Goal: Transaction & Acquisition: Purchase product/service

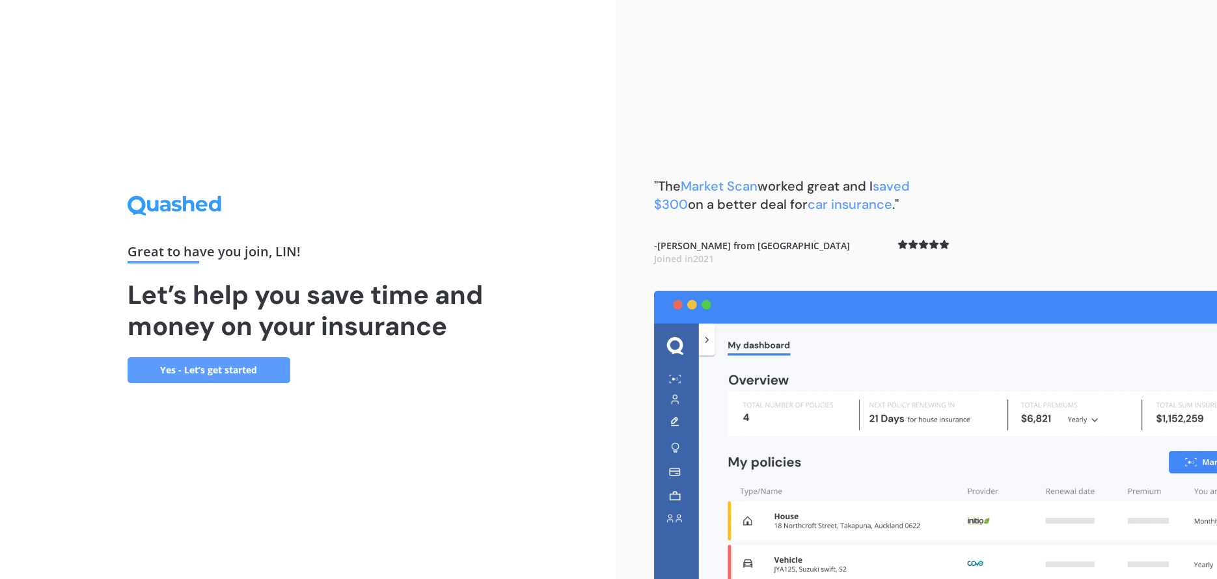
click at [211, 372] on link "Yes - Let’s get started" at bounding box center [209, 370] width 163 height 26
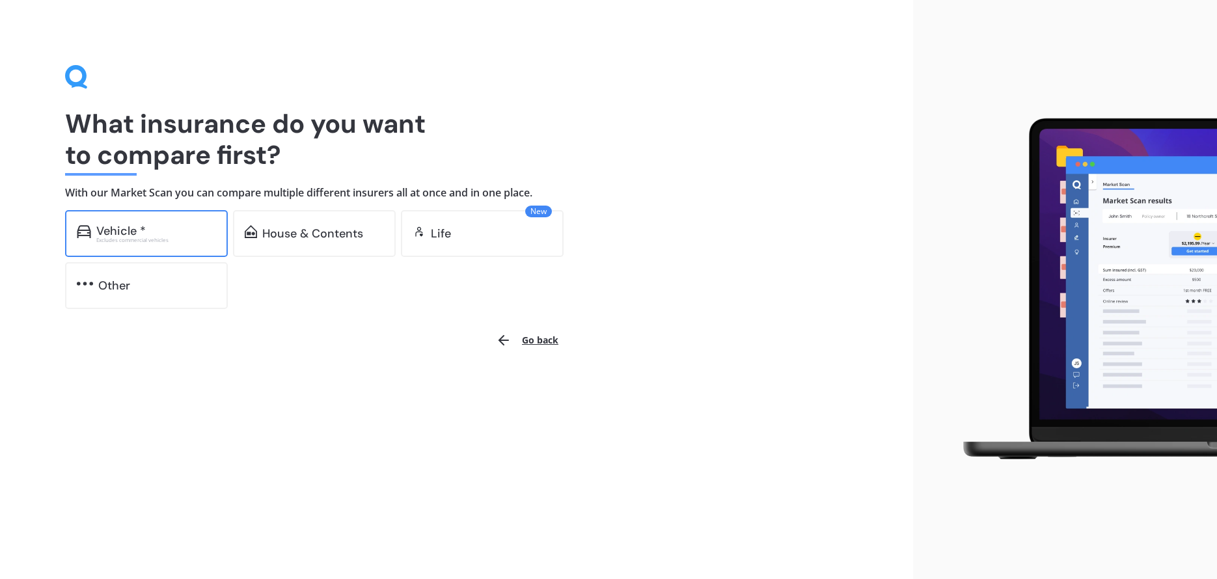
click at [145, 227] on div "Vehicle *" at bounding box center [120, 231] width 49 height 13
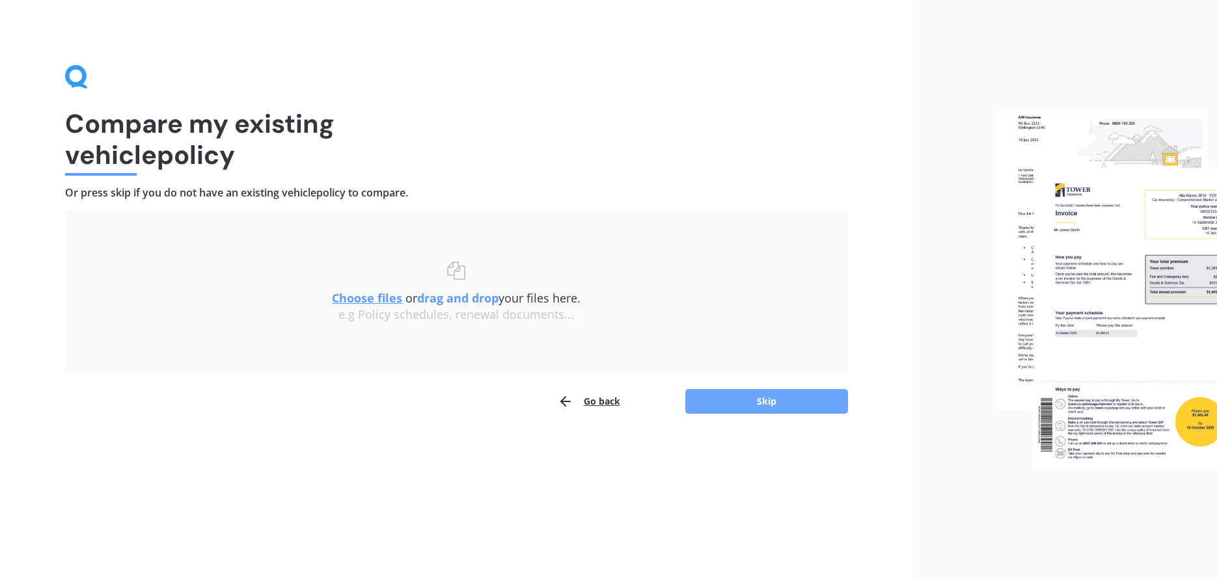
click at [749, 394] on button "Skip" at bounding box center [766, 401] width 163 height 25
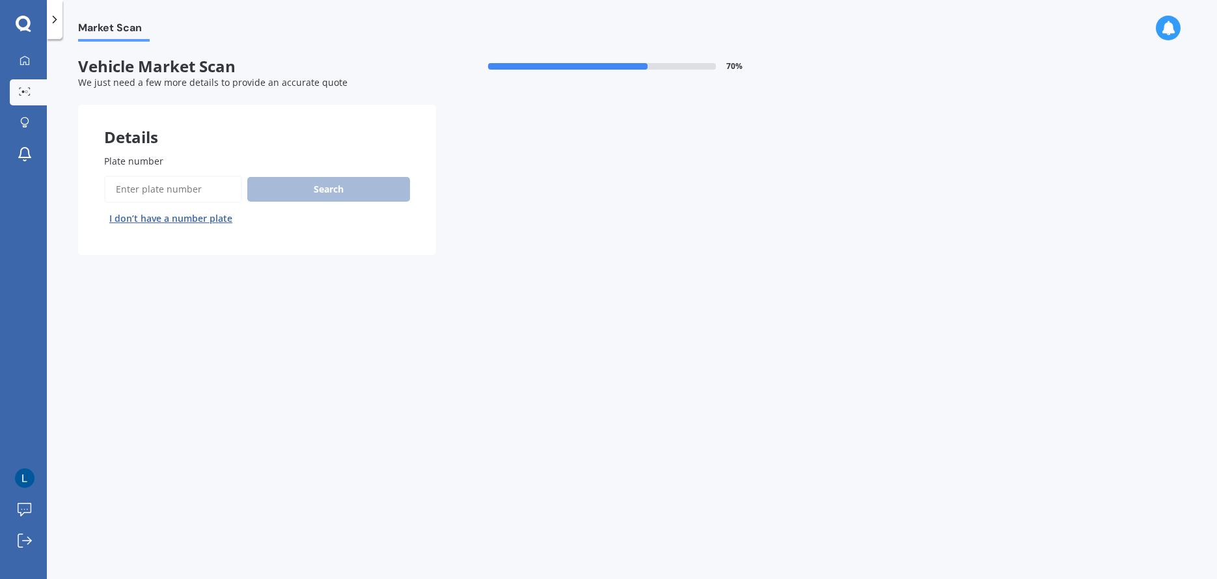
click at [131, 153] on div "Plate number Search I don’t have a number plate" at bounding box center [257, 191] width 358 height 127
click at [136, 163] on span "Plate number" at bounding box center [133, 161] width 59 height 12
click at [136, 176] on input "Plate number" at bounding box center [173, 189] width 138 height 27
click at [138, 184] on input "Plate number" at bounding box center [173, 189] width 138 height 27
drag, startPoint x: 164, startPoint y: 178, endPoint x: 158, endPoint y: 190, distance: 13.1
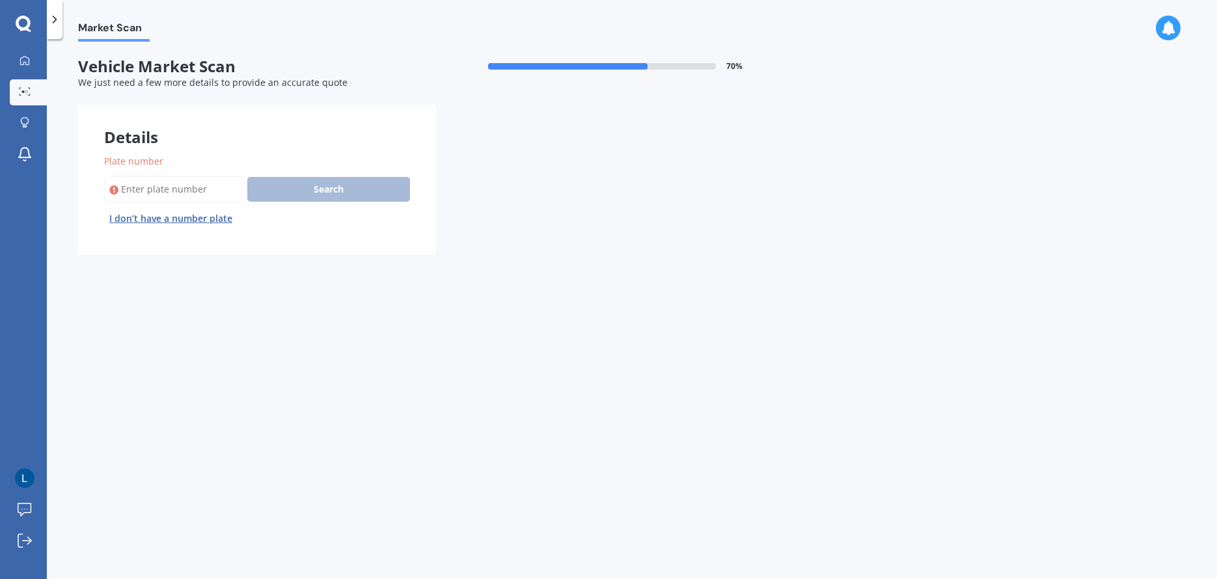
click at [159, 189] on input "Plate number" at bounding box center [173, 189] width 138 height 27
type input "qcm756"
click at [352, 187] on button "Search" at bounding box center [328, 189] width 163 height 25
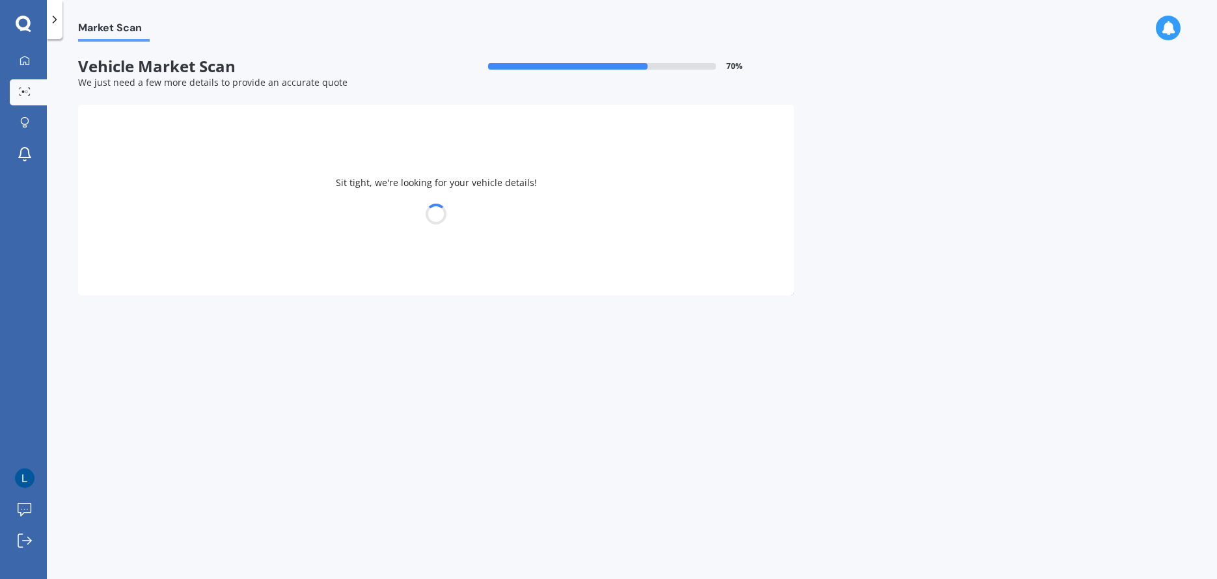
select select "HONDA"
select select "ODYSSEY"
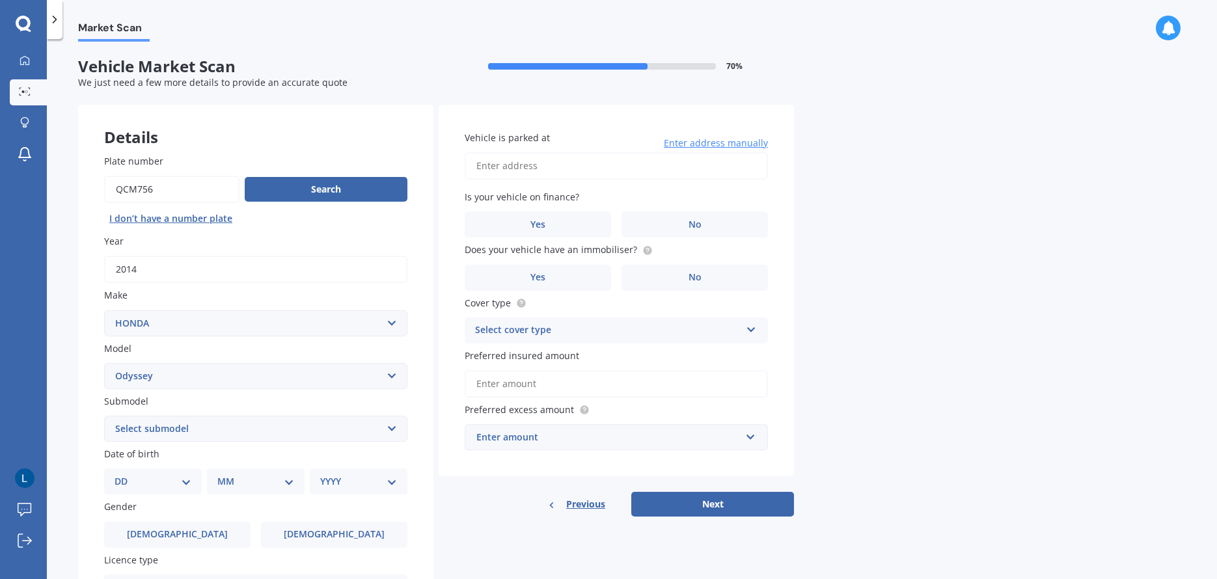
click at [240, 430] on select "Select submodel (all other) 2.2 litre 2.3 litre 2.4 litre L S V6 3.0 litre" at bounding box center [255, 429] width 303 height 26
select select "2.4 LITRE"
click at [104, 416] on select "Select submodel (all other) 2.2 litre 2.3 litre 2.4 litre L S V6 3.0 litre" at bounding box center [255, 429] width 303 height 26
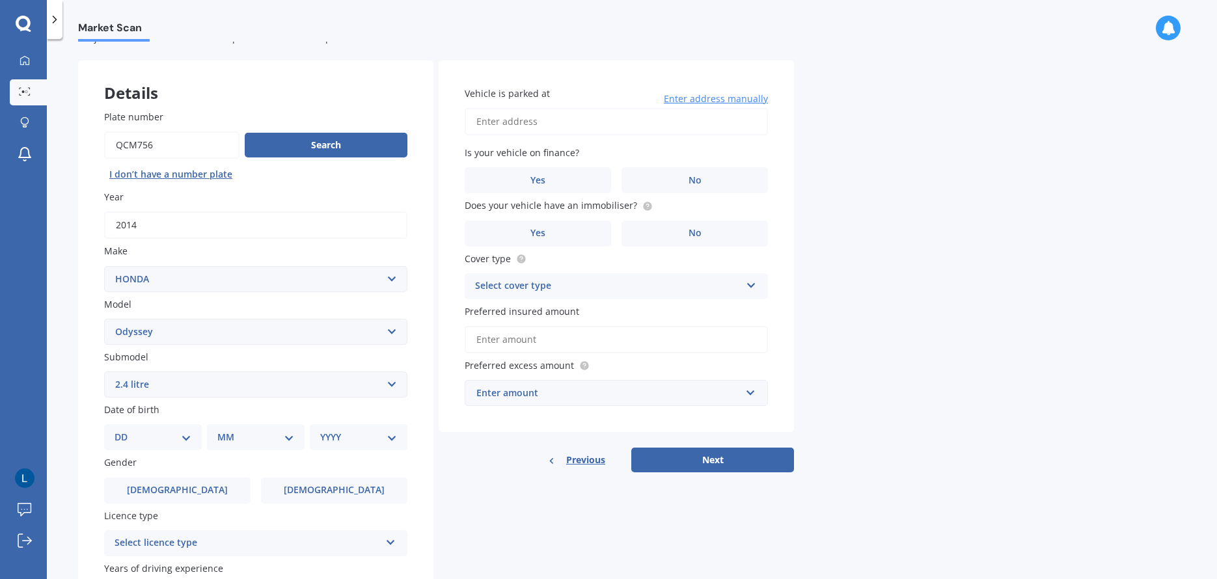
scroll to position [65, 0]
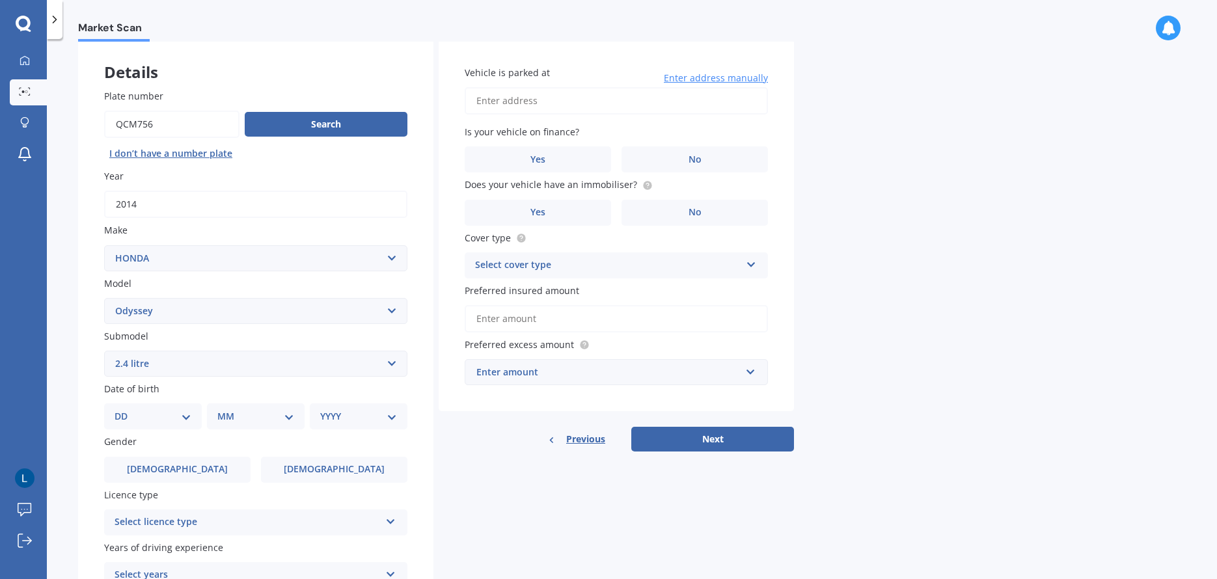
click at [178, 428] on div "DD 01 02 03 04 05 06 07 08 09 10 11 12 13 14 15 16 17 18 19 20 21 22 23 24 25 2…" at bounding box center [153, 417] width 98 height 26
click at [159, 411] on select "DD 01 02 03 04 05 06 07 08 09 10 11 12 13 14 15 16 17 18 19 20 21 22 23 24 25 2…" at bounding box center [153, 416] width 77 height 14
select select "26"
click at [125, 409] on select "DD 01 02 03 04 05 06 07 08 09 10 11 12 13 14 15 16 17 18 19 20 21 22 23 24 25 2…" at bounding box center [153, 416] width 77 height 14
click at [238, 411] on select "MM 01 02 03 04 05 06 07 08 09 10 11 12" at bounding box center [259, 416] width 72 height 14
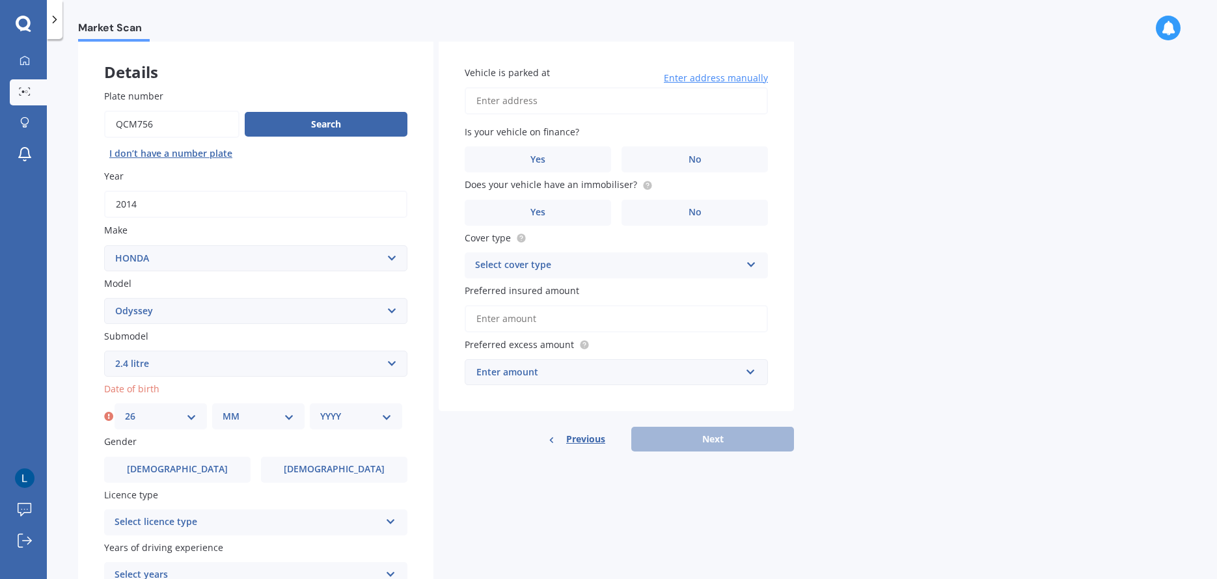
select select "09"
click at [223, 409] on select "MM 01 02 03 04 05 06 07 08 09 10 11 12" at bounding box center [259, 416] width 72 height 14
click at [365, 414] on select "YYYY 2025 2024 2023 2022 2021 2020 2019 2018 2017 2016 2015 2014 2013 2012 2011…" at bounding box center [356, 416] width 72 height 14
select select "1989"
click at [320, 409] on select "YYYY 2025 2024 2023 2022 2021 2020 2019 2018 2017 2016 2015 2014 2013 2012 2011…" at bounding box center [356, 416] width 72 height 14
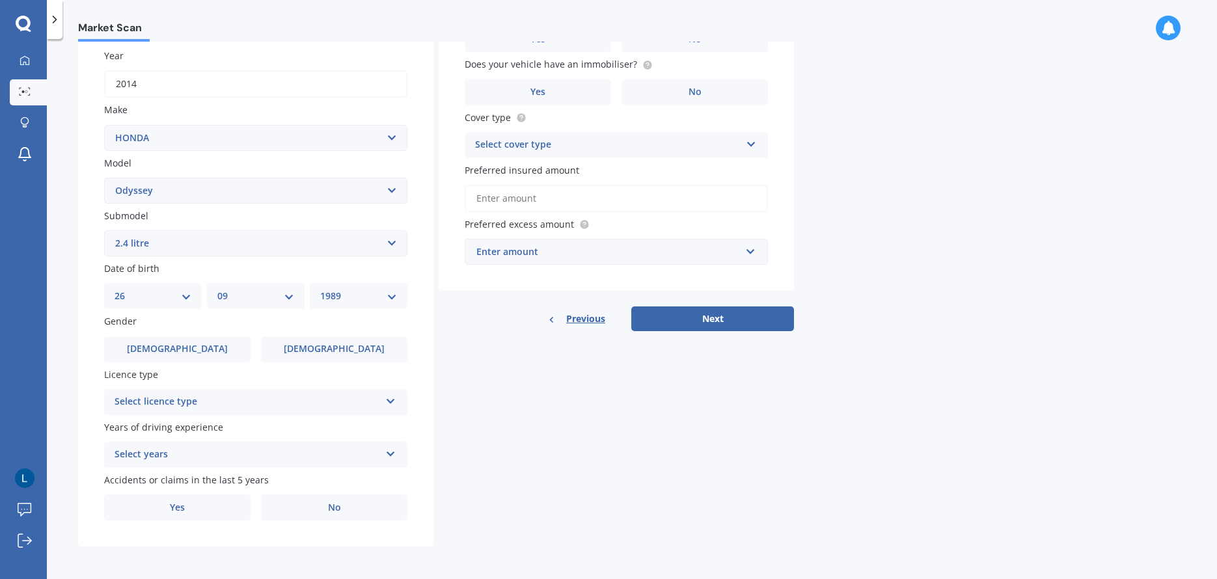
scroll to position [187, 0]
click at [176, 351] on span "[DEMOGRAPHIC_DATA]" at bounding box center [178, 347] width 104 height 11
click at [0, 0] on input "[DEMOGRAPHIC_DATA]" at bounding box center [0, 0] width 0 height 0
click at [364, 393] on div "Select licence type" at bounding box center [248, 401] width 266 height 16
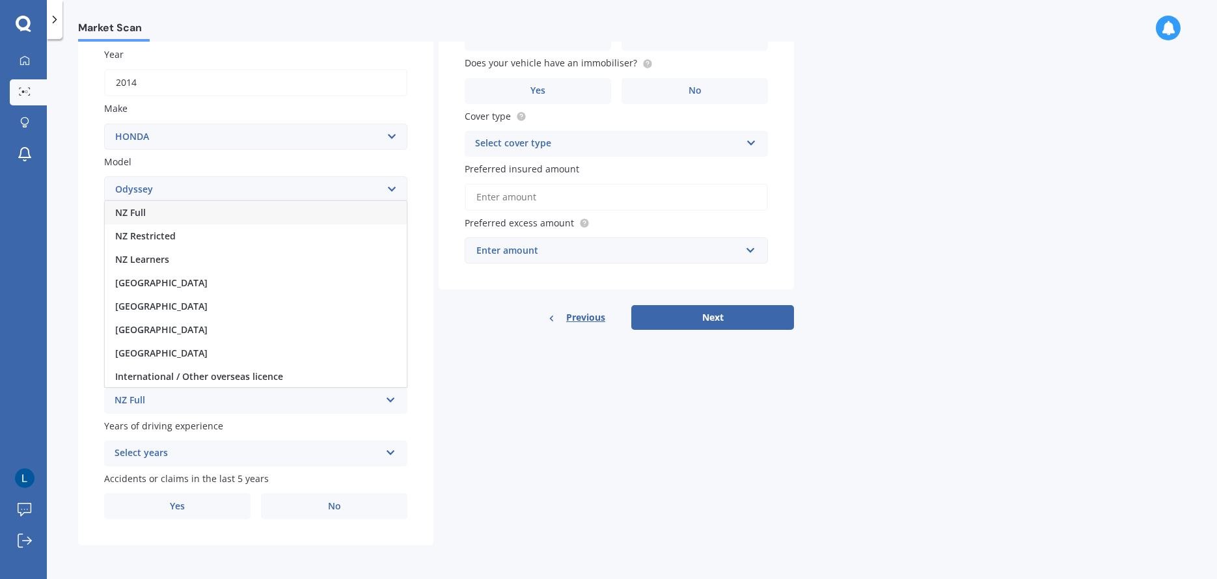
click at [164, 215] on div "NZ Full" at bounding box center [256, 212] width 302 height 23
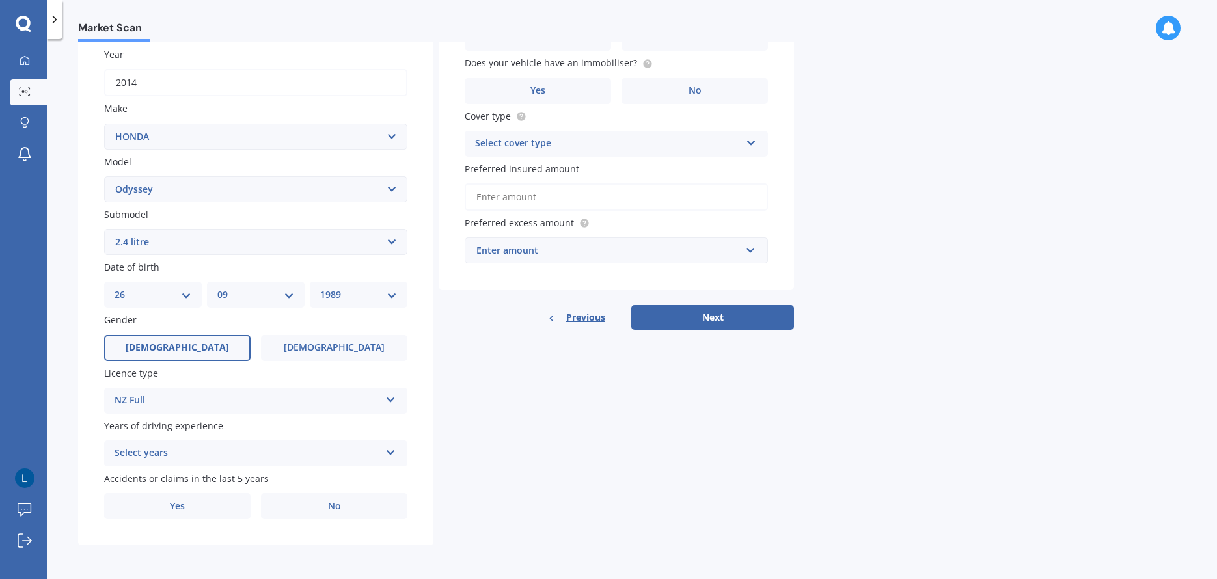
click at [234, 456] on div "Select years" at bounding box center [248, 454] width 266 height 16
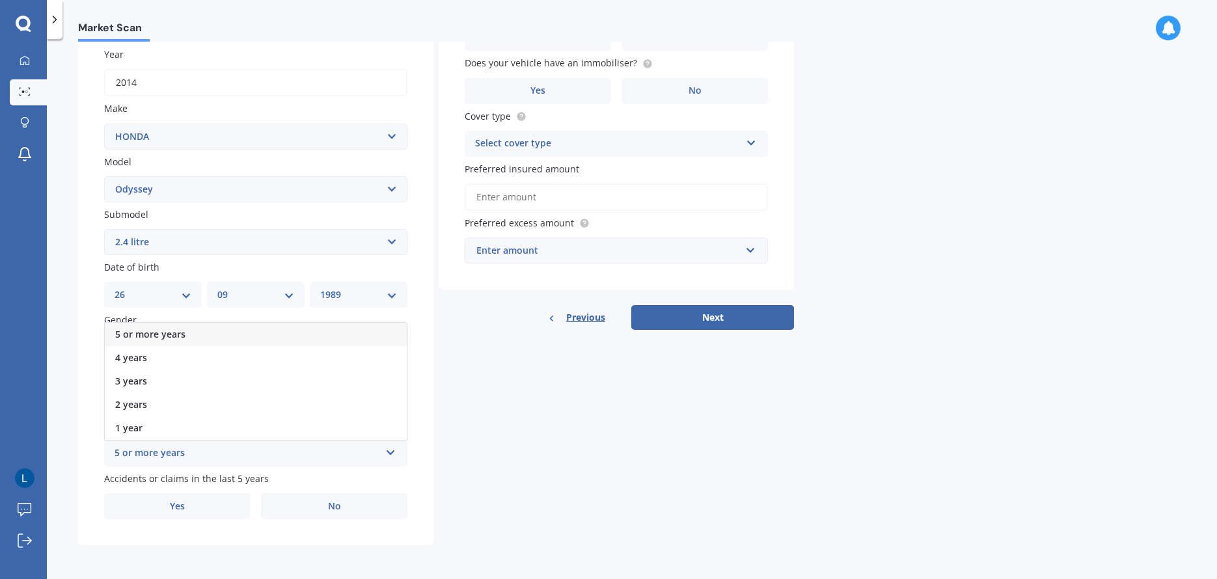
click at [200, 333] on div "5 or more years" at bounding box center [256, 334] width 302 height 23
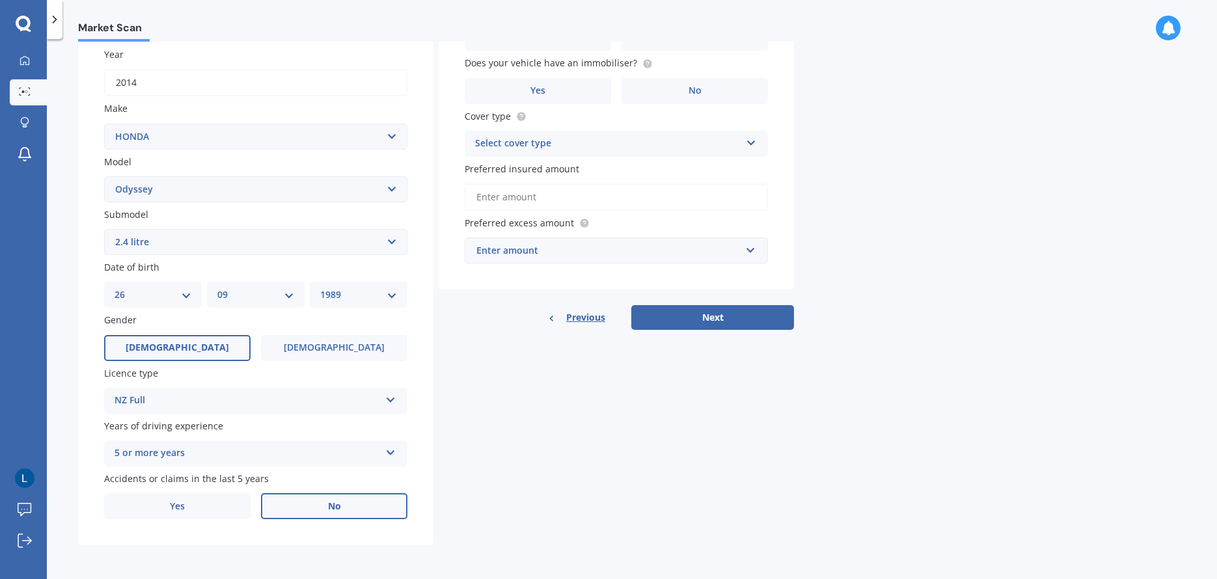
click at [346, 506] on label "No" at bounding box center [334, 506] width 146 height 26
click at [0, 0] on input "No" at bounding box center [0, 0] width 0 height 0
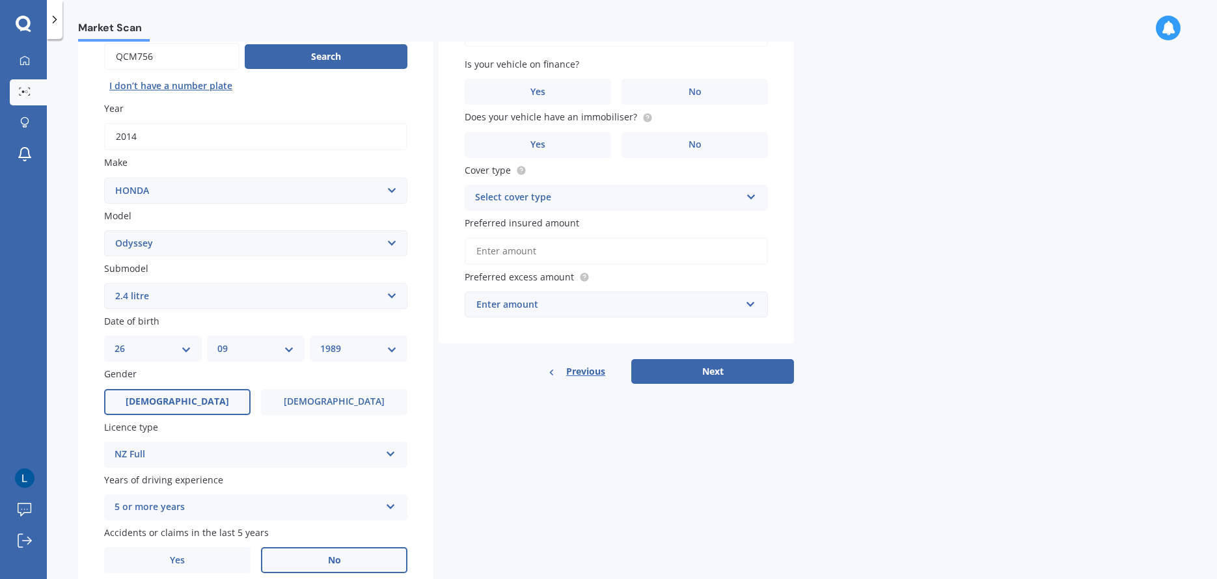
scroll to position [57, 0]
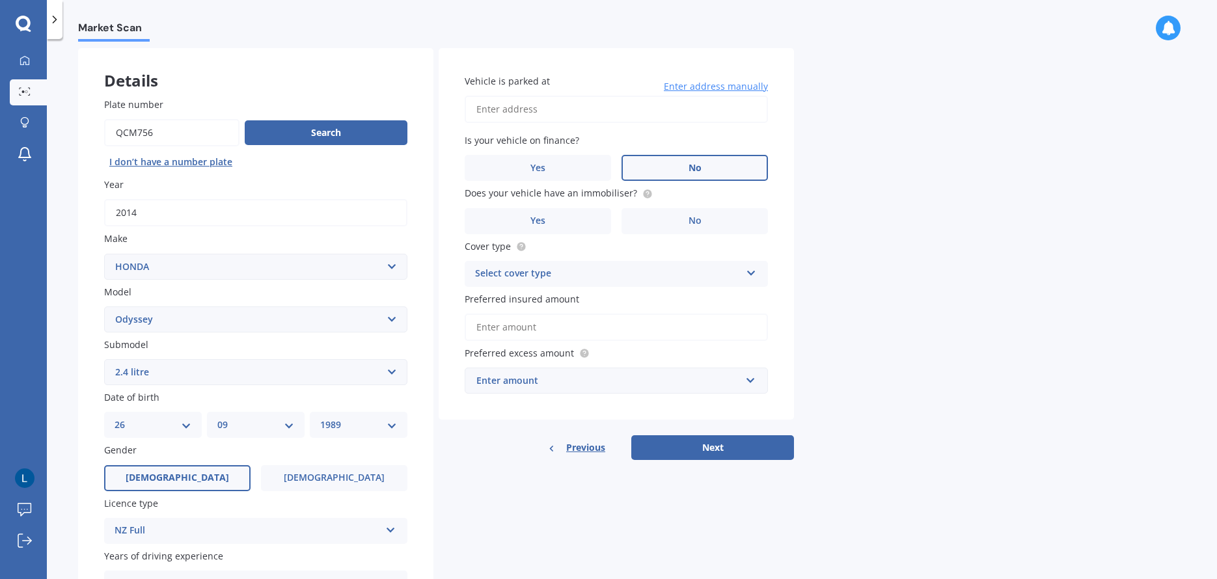
click at [708, 167] on label "No" at bounding box center [695, 168] width 146 height 26
click at [0, 0] on input "No" at bounding box center [0, 0] width 0 height 0
click at [564, 83] on label "Vehicle is parked at" at bounding box center [614, 81] width 298 height 14
click at [564, 96] on input "Vehicle is parked at" at bounding box center [616, 109] width 303 height 27
click at [546, 109] on input "Vehicle is parked at" at bounding box center [616, 109] width 303 height 27
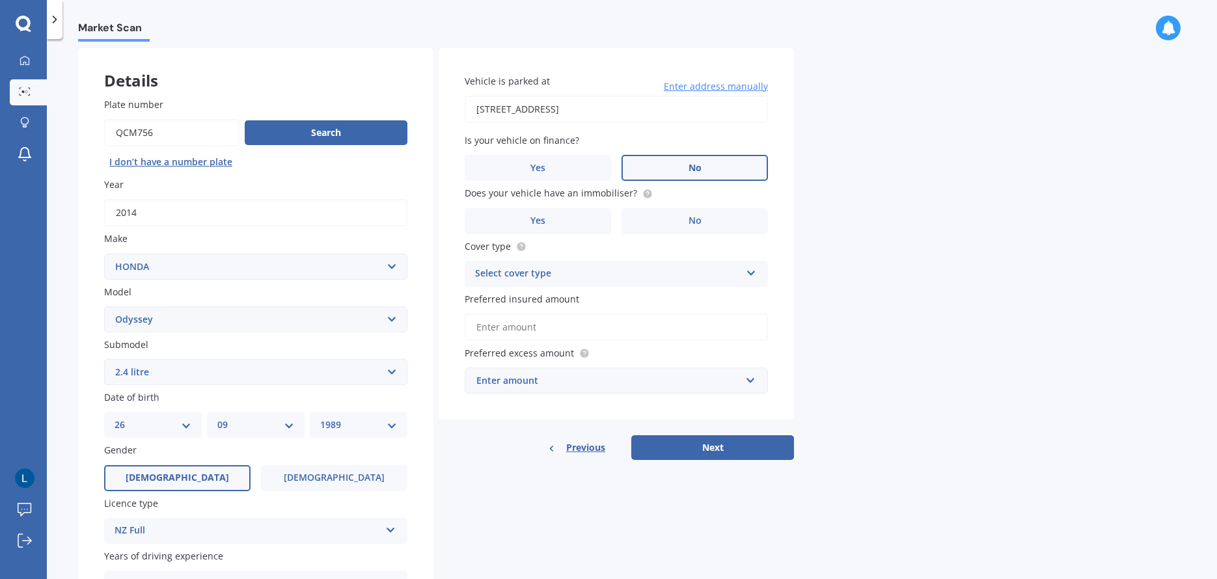
type input "[STREET_ADDRESS]"
click at [716, 221] on label "No" at bounding box center [695, 221] width 146 height 26
click at [0, 0] on input "No" at bounding box center [0, 0] width 0 height 0
click at [690, 270] on div "Select cover type" at bounding box center [608, 274] width 266 height 16
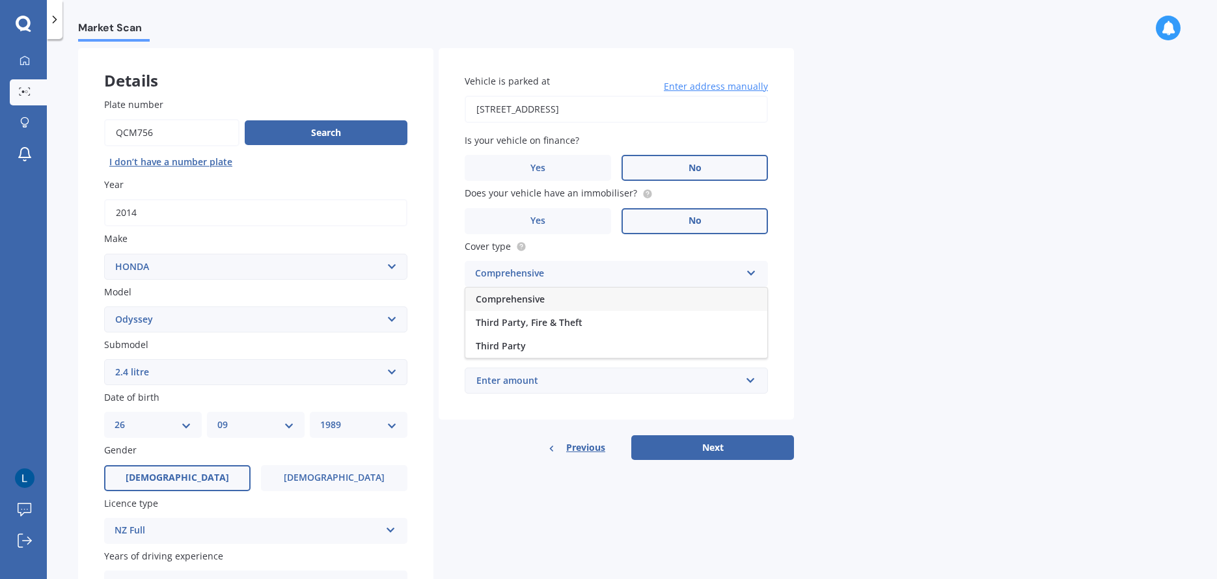
click at [514, 300] on span "Comprehensive" at bounding box center [510, 299] width 69 height 12
click at [505, 327] on input "Preferred insured amount" at bounding box center [616, 327] width 303 height 27
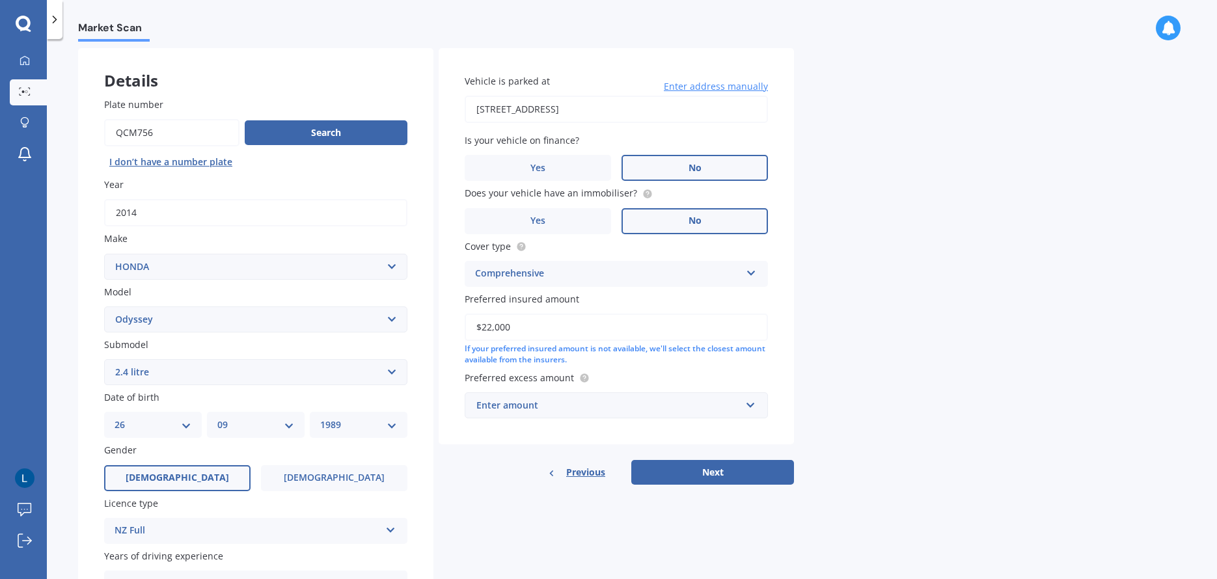
type input "$22,000"
click at [540, 414] on input "text" at bounding box center [612, 405] width 292 height 25
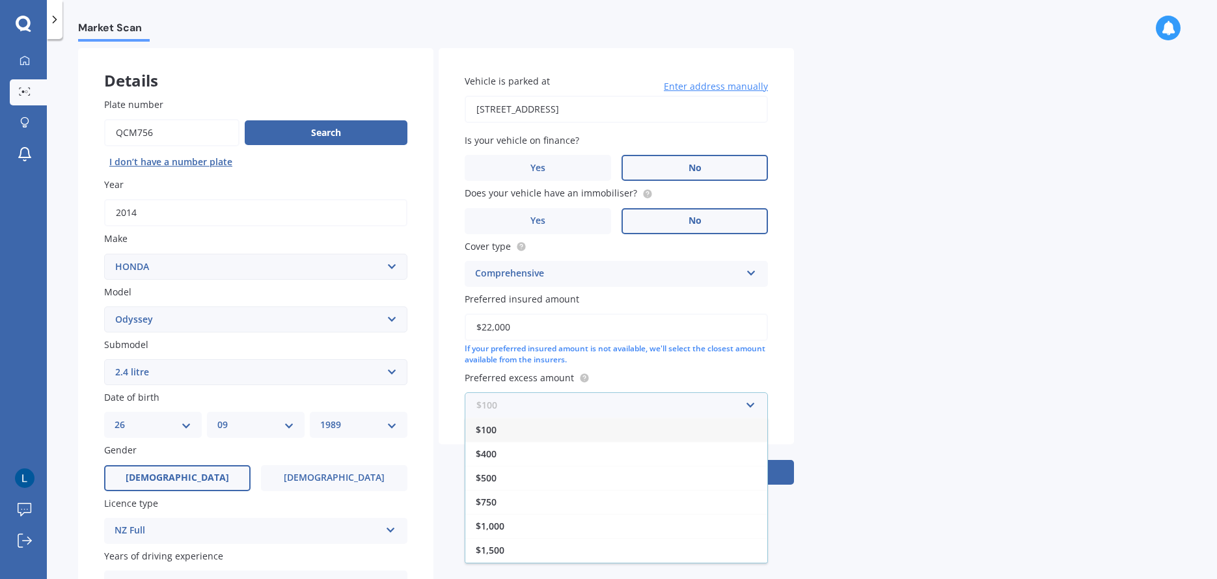
click at [540, 412] on input "text" at bounding box center [612, 405] width 292 height 25
click at [517, 474] on div "$500" at bounding box center [616, 478] width 302 height 24
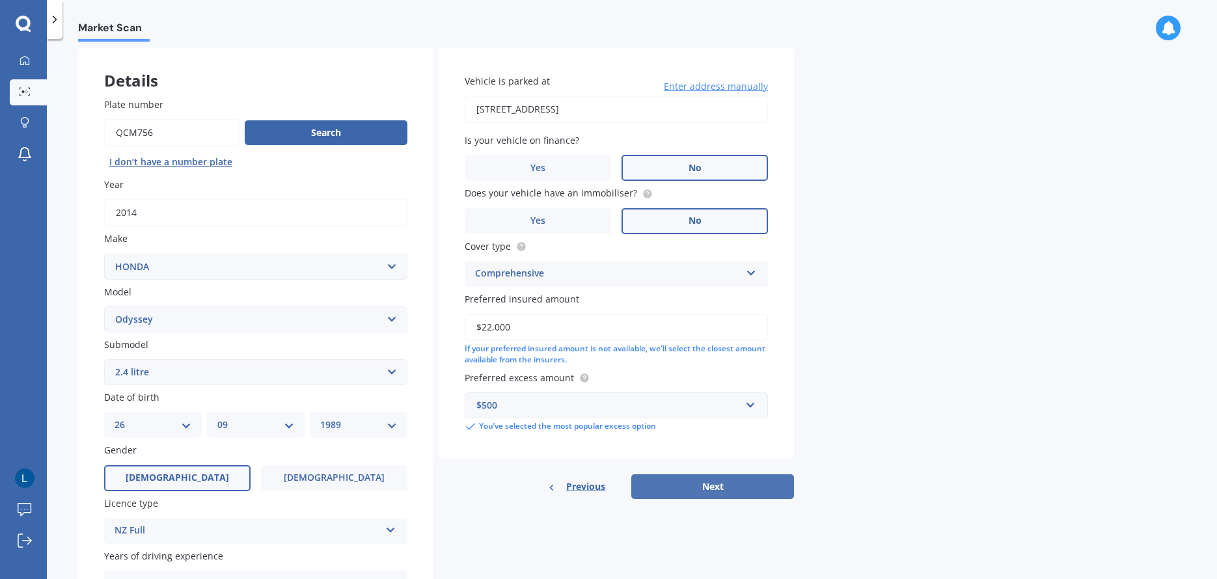
click at [724, 484] on button "Next" at bounding box center [712, 487] width 163 height 25
select select "26"
select select "09"
select select "1989"
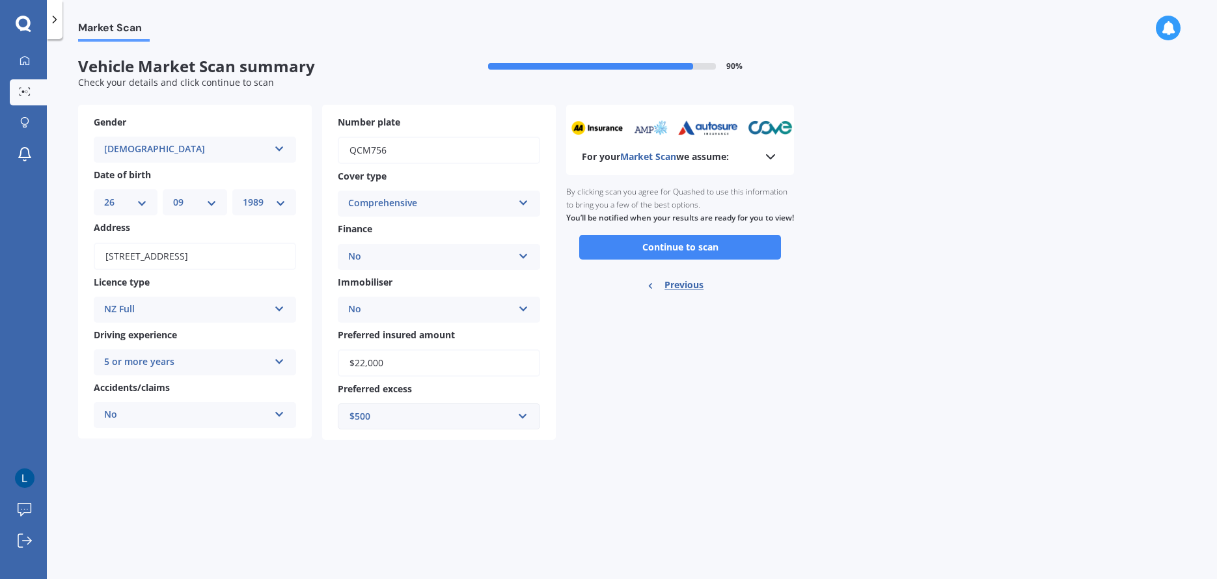
scroll to position [0, 0]
click at [628, 255] on button "Continue to scan" at bounding box center [680, 247] width 202 height 25
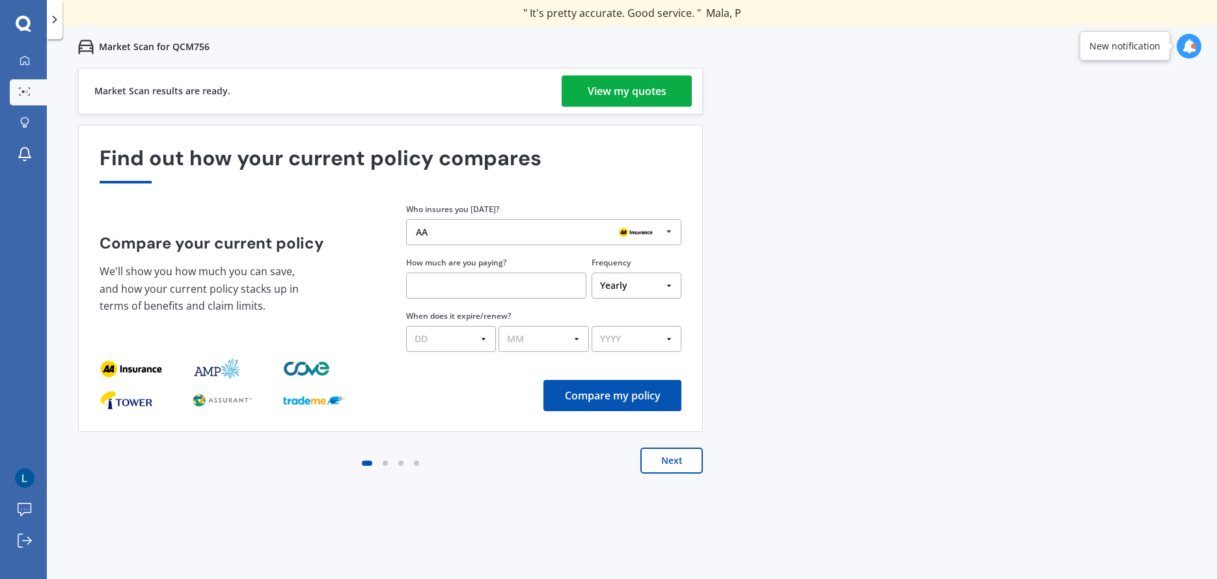
click at [666, 460] on button "Next" at bounding box center [672, 461] width 62 height 26
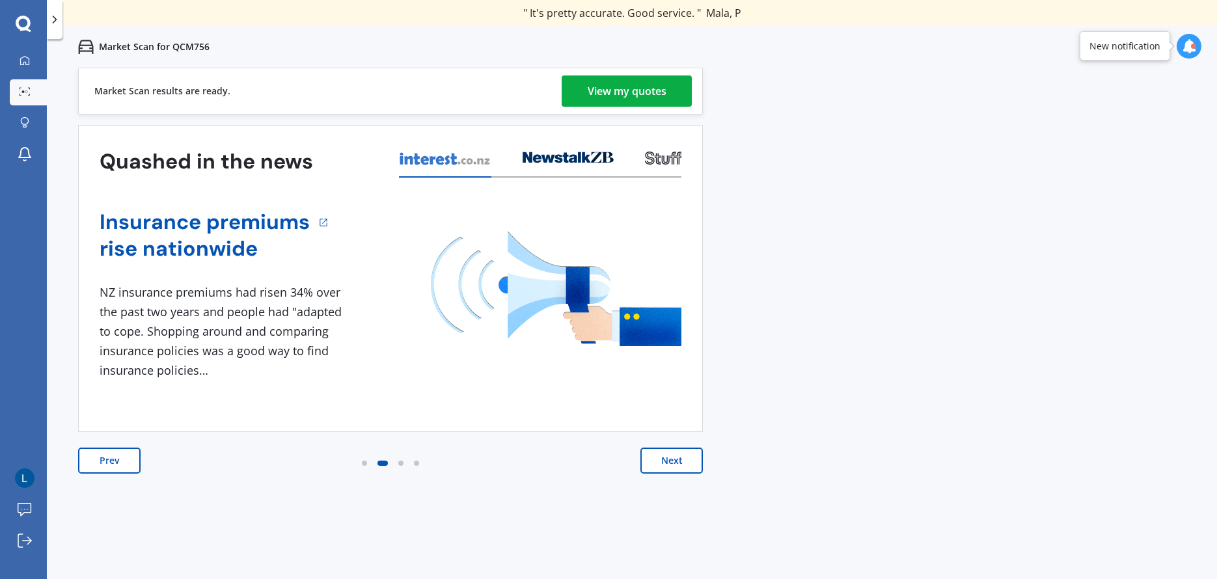
click at [675, 459] on button "Next" at bounding box center [672, 461] width 62 height 26
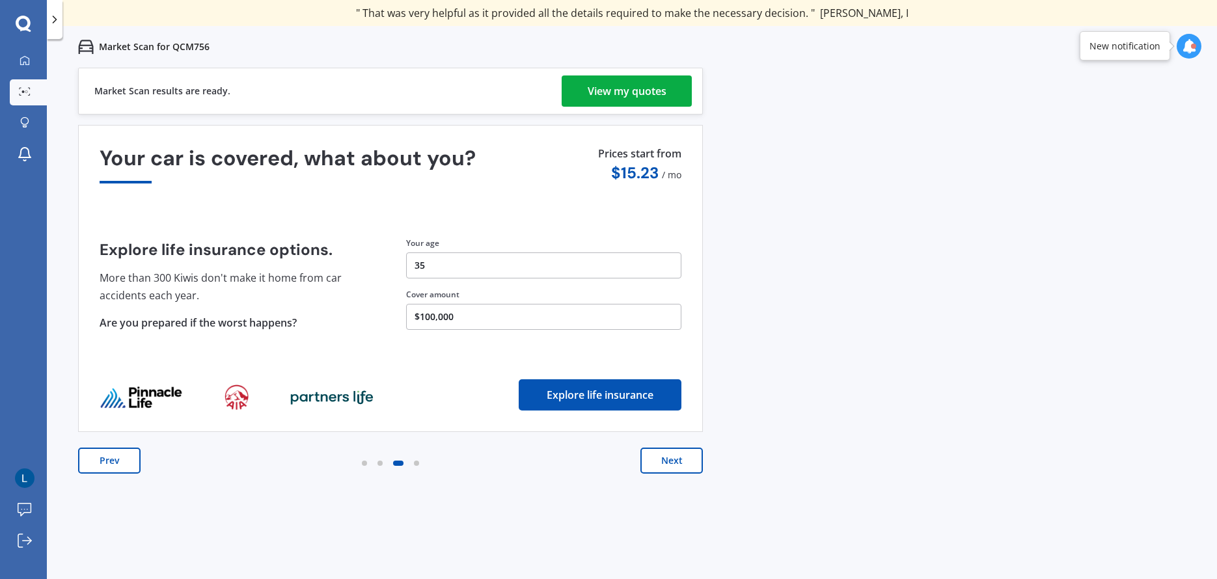
click at [675, 459] on button "Next" at bounding box center [672, 461] width 62 height 26
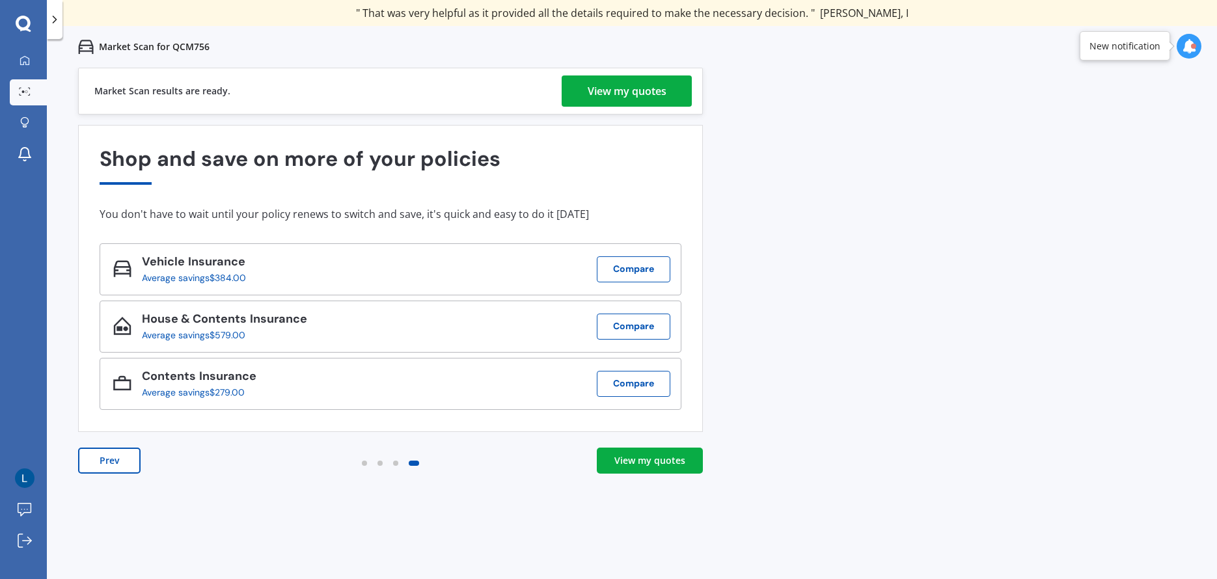
click at [680, 457] on div "View my quotes" at bounding box center [650, 460] width 71 height 13
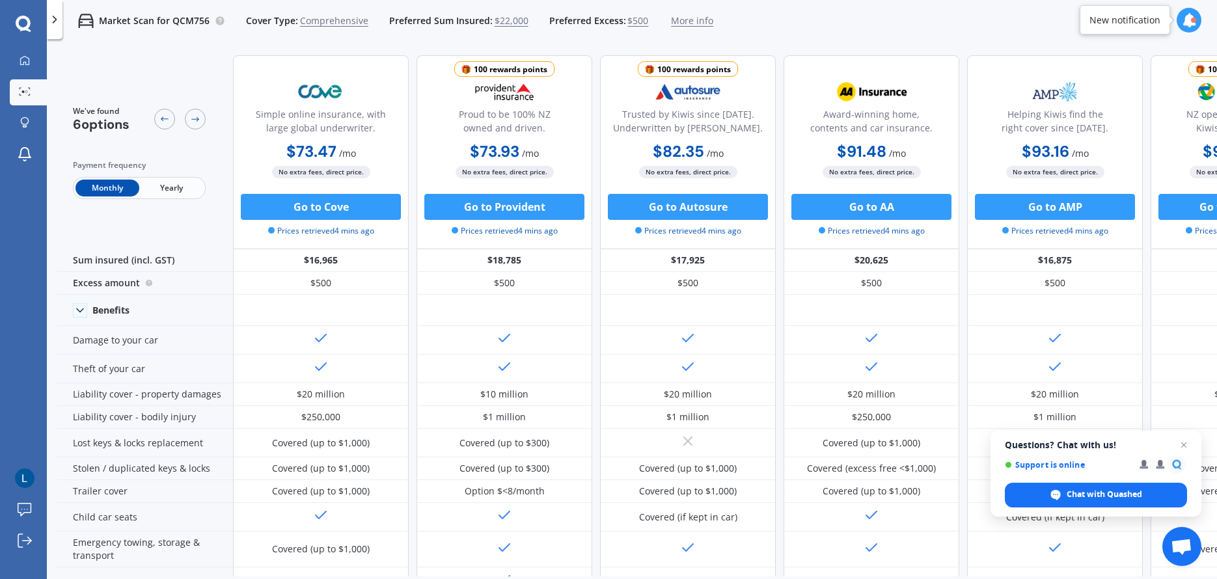
click at [170, 194] on span "Yearly" at bounding box center [171, 188] width 64 height 17
